Goal: Transaction & Acquisition: Download file/media

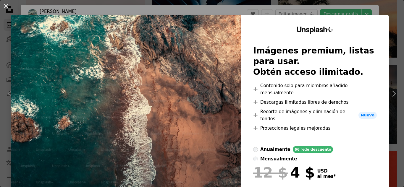
scroll to position [2286, 0]
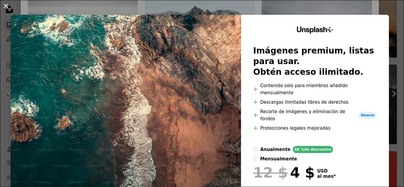
click at [7, 7] on button "An X shape" at bounding box center [5, 5] width 7 height 7
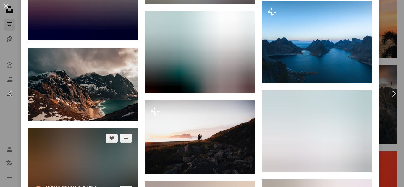
scroll to position [3535, 0]
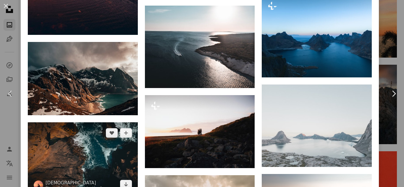
click at [88, 122] on img at bounding box center [83, 158] width 110 height 73
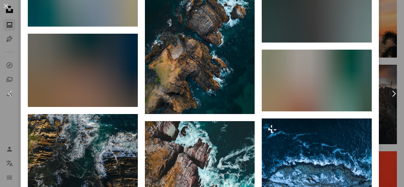
scroll to position [848, 0]
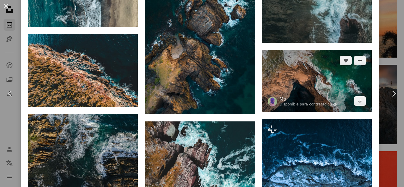
click at [304, 56] on img at bounding box center [317, 81] width 110 height 62
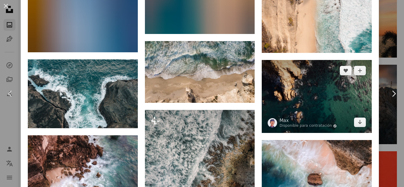
scroll to position [1179, 0]
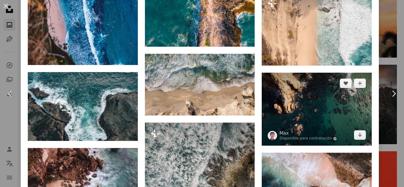
click at [319, 87] on img at bounding box center [317, 109] width 110 height 73
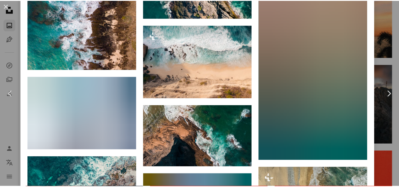
scroll to position [1280, 0]
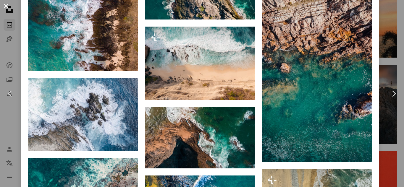
click at [7, 4] on button "An X shape" at bounding box center [5, 5] width 7 height 7
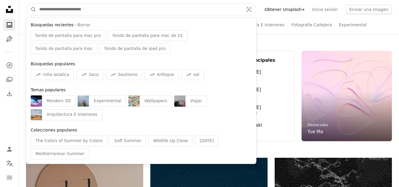
click at [107, 11] on input "Encuentra imágenes en todo el sitio" at bounding box center [139, 9] width 206 height 11
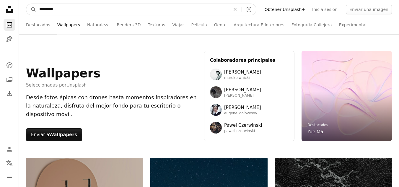
type input "*********"
click at [26, 4] on button "A magnifying glass" at bounding box center [31, 9] width 10 height 11
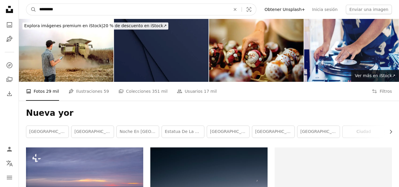
click at [103, 12] on input "*********" at bounding box center [132, 9] width 192 height 11
type input "**********"
click at [26, 4] on button "A magnifying glass" at bounding box center [31, 9] width 10 height 11
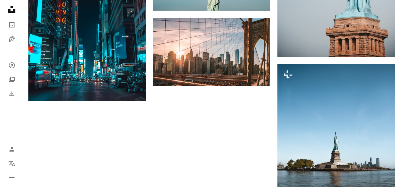
scroll to position [825, 0]
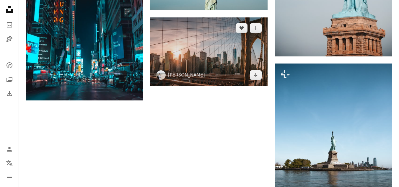
click at [217, 54] on img at bounding box center [208, 51] width 117 height 68
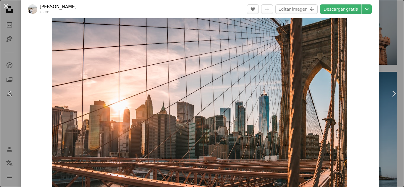
scroll to position [9, 0]
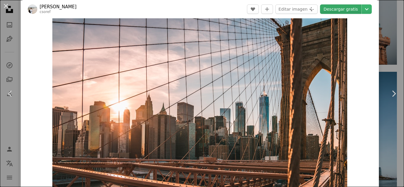
click at [334, 10] on link "Descargar gratis" at bounding box center [340, 8] width 41 height 9
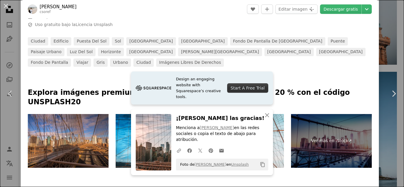
scroll to position [229, 0]
click at [265, 117] on icon "button" at bounding box center [267, 115] width 4 height 4
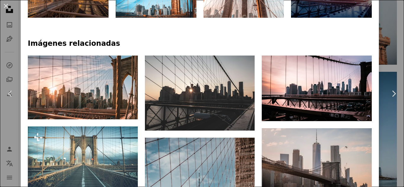
scroll to position [382, 0]
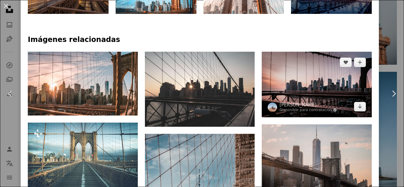
click at [297, 72] on img at bounding box center [317, 85] width 110 height 66
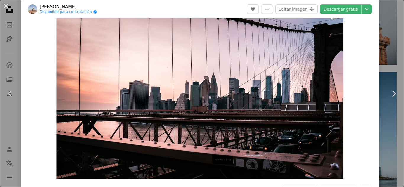
scroll to position [19, 0]
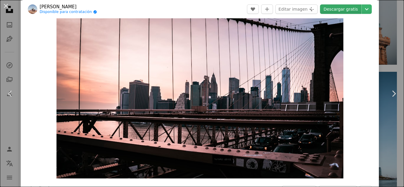
click at [336, 8] on link "Descargar gratis" at bounding box center [340, 8] width 41 height 9
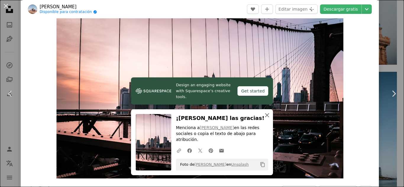
click at [265, 119] on icon "An X shape" at bounding box center [266, 115] width 7 height 7
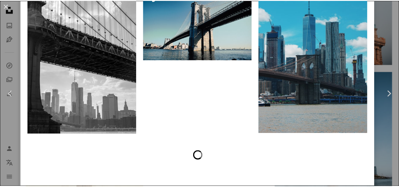
scroll to position [2058, 0]
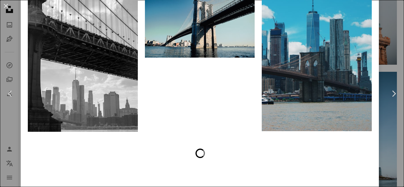
click at [381, 39] on div "An X shape Chevron left Chevron right [PERSON_NAME] Disponible para contratació…" at bounding box center [202, 93] width 404 height 187
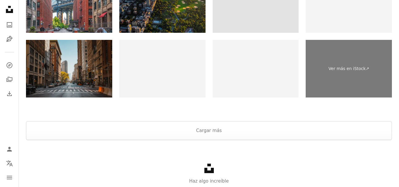
scroll to position [1996, 0]
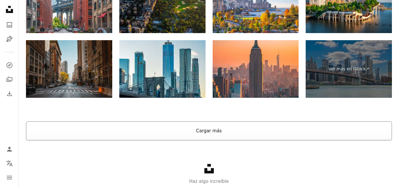
click at [213, 133] on button "Cargar más" at bounding box center [209, 130] width 366 height 19
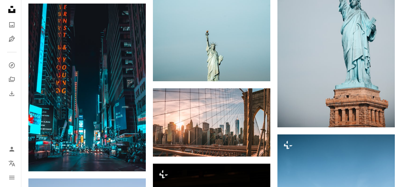
scroll to position [742, 0]
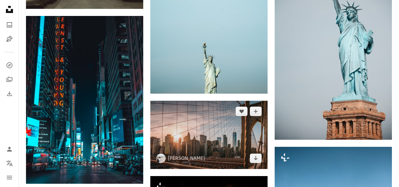
click at [214, 125] on img at bounding box center [208, 135] width 117 height 68
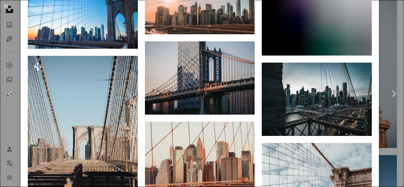
scroll to position [844, 0]
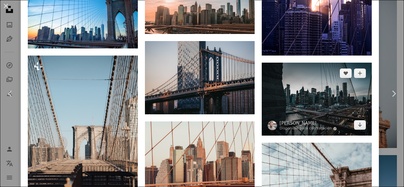
click at [294, 85] on img at bounding box center [317, 99] width 110 height 73
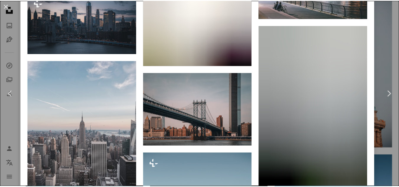
scroll to position [1973, 0]
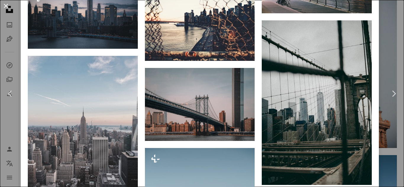
click at [6, 7] on button "An X shape" at bounding box center [5, 5] width 7 height 7
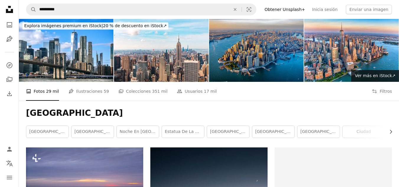
click at [257, 62] on img at bounding box center [256, 50] width 95 height 63
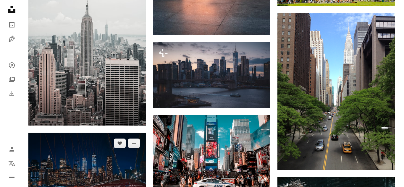
scroll to position [4225, 0]
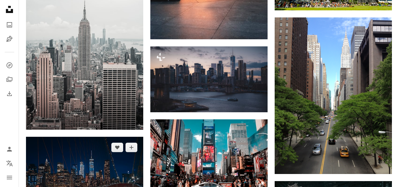
click at [106, 137] on img at bounding box center [84, 176] width 117 height 78
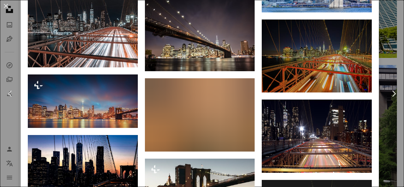
scroll to position [739, 0]
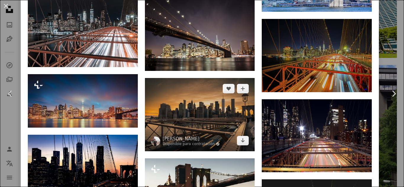
click at [218, 88] on img at bounding box center [200, 114] width 110 height 73
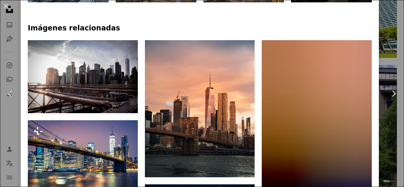
scroll to position [386, 0]
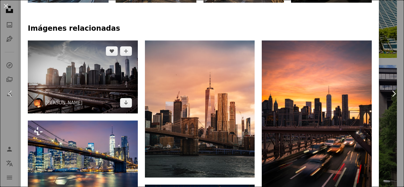
click at [85, 58] on img at bounding box center [83, 76] width 110 height 73
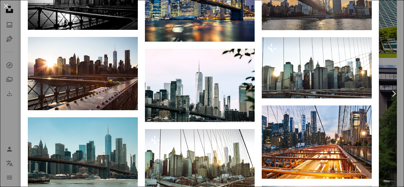
scroll to position [528, 0]
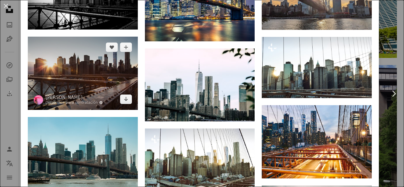
click at [105, 64] on img at bounding box center [83, 73] width 110 height 73
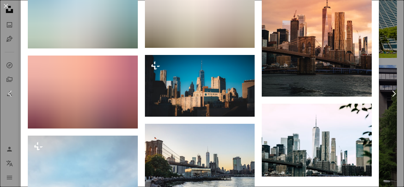
scroll to position [754, 0]
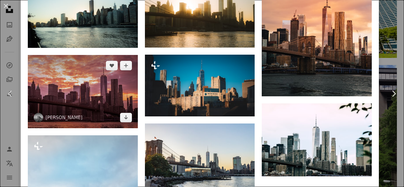
click at [101, 71] on img at bounding box center [83, 91] width 110 height 73
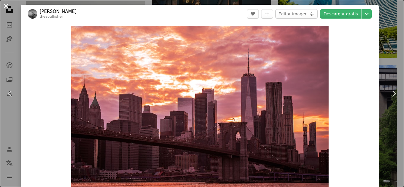
click at [7, 5] on button "An X shape" at bounding box center [5, 5] width 7 height 7
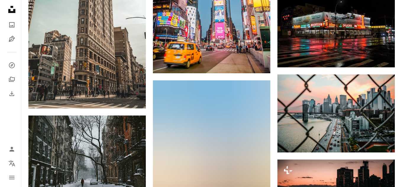
scroll to position [4879, 0]
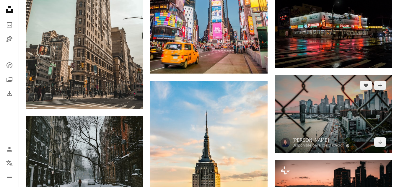
click at [300, 124] on img at bounding box center [333, 114] width 117 height 78
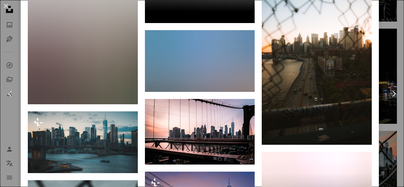
scroll to position [1713, 0]
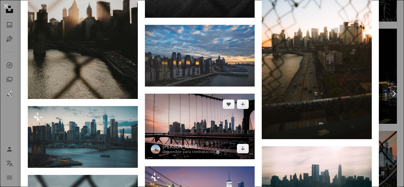
click at [197, 94] on img at bounding box center [200, 127] width 110 height 66
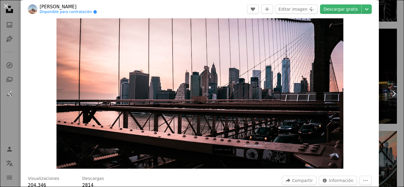
scroll to position [31, 0]
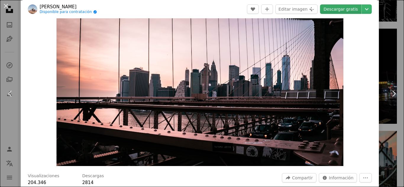
click at [326, 6] on link "Descargar gratis" at bounding box center [340, 8] width 41 height 9
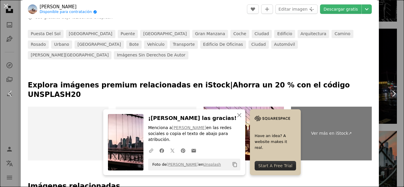
scroll to position [236, 0]
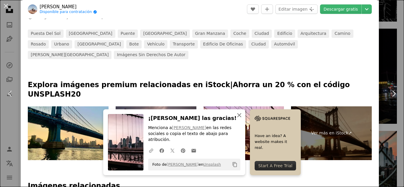
click at [239, 117] on icon "button" at bounding box center [239, 115] width 4 height 4
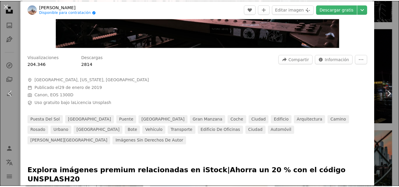
scroll to position [0, 0]
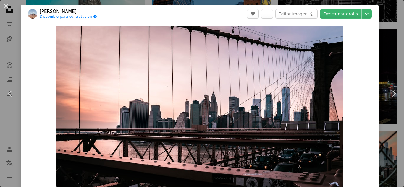
click at [379, 13] on div "An X shape Chevron left Chevron right [PERSON_NAME] Disponible para contratació…" at bounding box center [202, 93] width 404 height 187
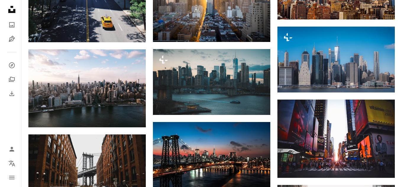
scroll to position [367, 0]
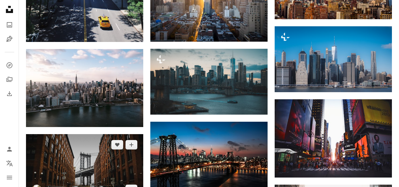
click at [99, 134] on img at bounding box center [84, 167] width 117 height 66
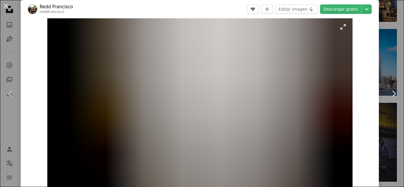
scroll to position [9, 0]
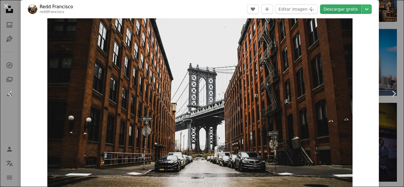
click at [336, 10] on link "Descargar gratis" at bounding box center [340, 8] width 41 height 9
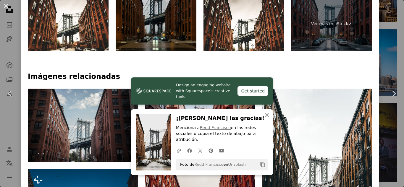
scroll to position [344, 0]
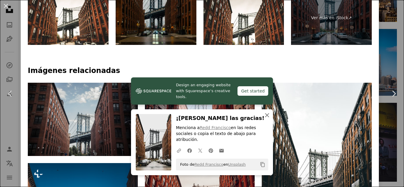
click at [266, 117] on icon "button" at bounding box center [267, 115] width 4 height 4
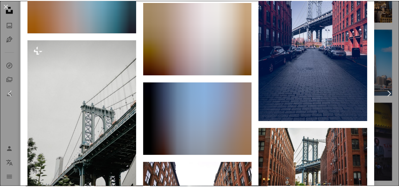
scroll to position [1232, 0]
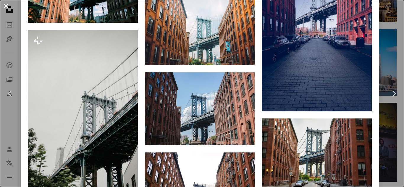
click at [5, 6] on button "An X shape" at bounding box center [5, 5] width 7 height 7
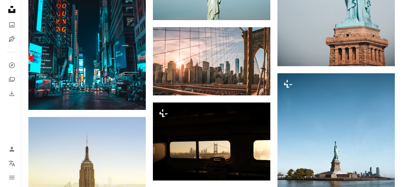
scroll to position [816, 0]
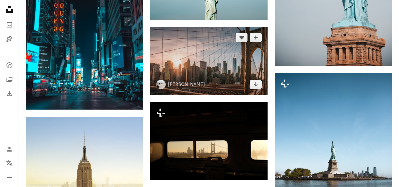
click at [199, 59] on img at bounding box center [208, 61] width 117 height 68
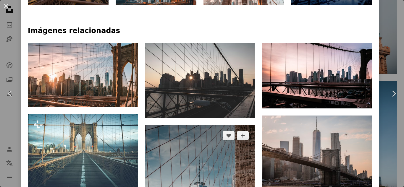
scroll to position [391, 0]
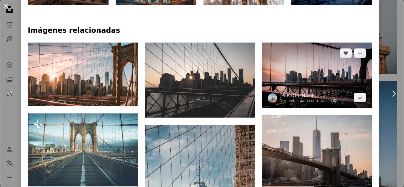
click at [309, 73] on img at bounding box center [317, 76] width 110 height 66
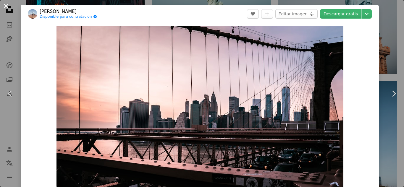
click at [7, 7] on button "An X shape" at bounding box center [5, 5] width 7 height 7
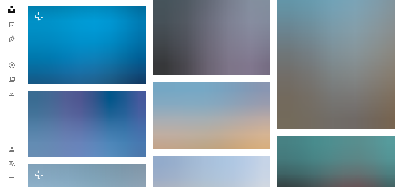
scroll to position [1980, 0]
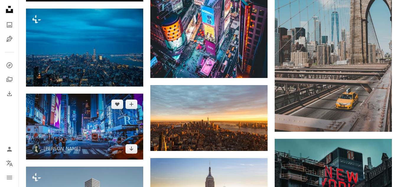
click at [112, 94] on img at bounding box center [84, 127] width 117 height 66
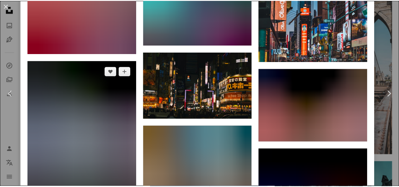
scroll to position [4324, 0]
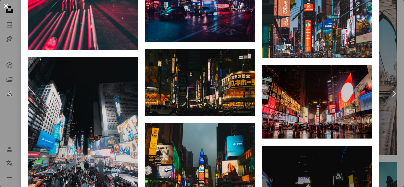
click at [6, 8] on button "An X shape" at bounding box center [5, 5] width 7 height 7
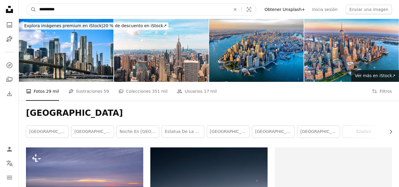
click at [151, 10] on input "**********" at bounding box center [132, 9] width 192 height 11
type input "**********"
click at [26, 4] on button "A magnifying glass" at bounding box center [31, 9] width 10 height 11
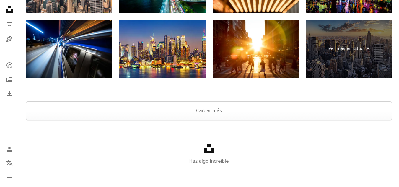
scroll to position [1147, 0]
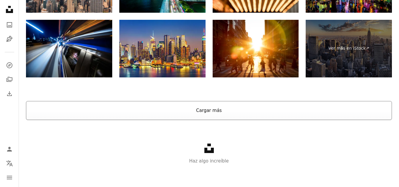
click at [202, 104] on button "Cargar más" at bounding box center [209, 110] width 366 height 19
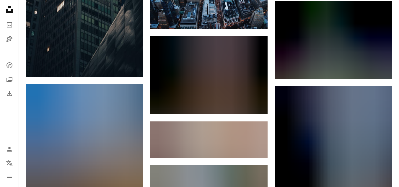
scroll to position [9243, 0]
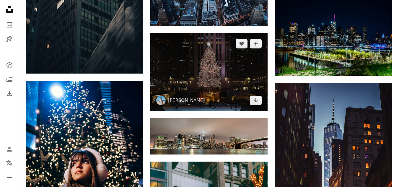
click at [207, 79] on img at bounding box center [208, 72] width 117 height 78
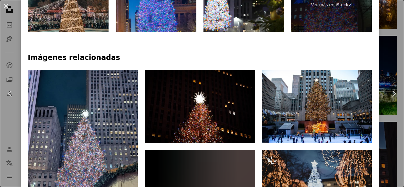
scroll to position [383, 0]
